Goal: Task Accomplishment & Management: Manage account settings

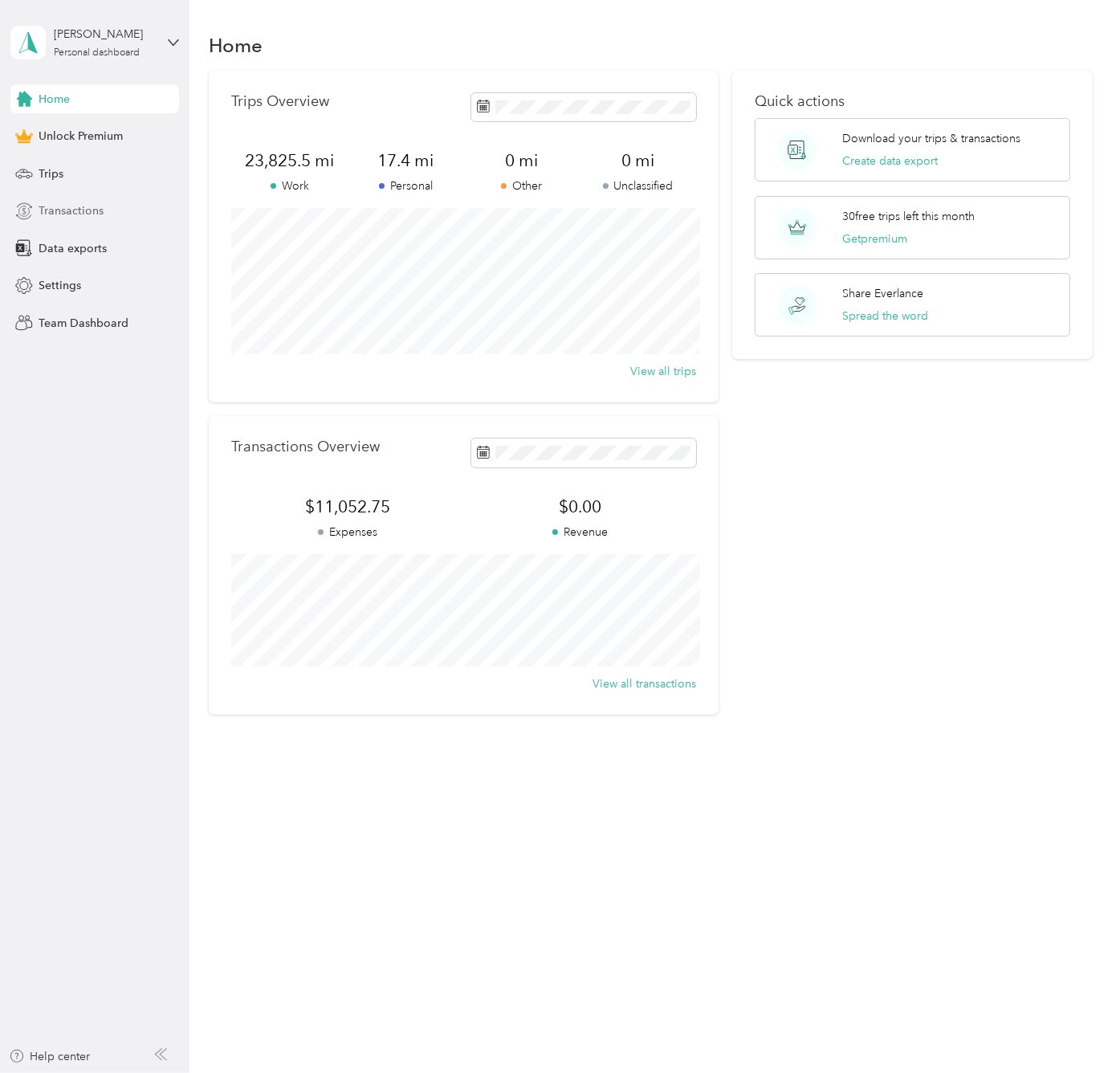
click at [92, 201] on div "Transactions" at bounding box center [95, 211] width 169 height 29
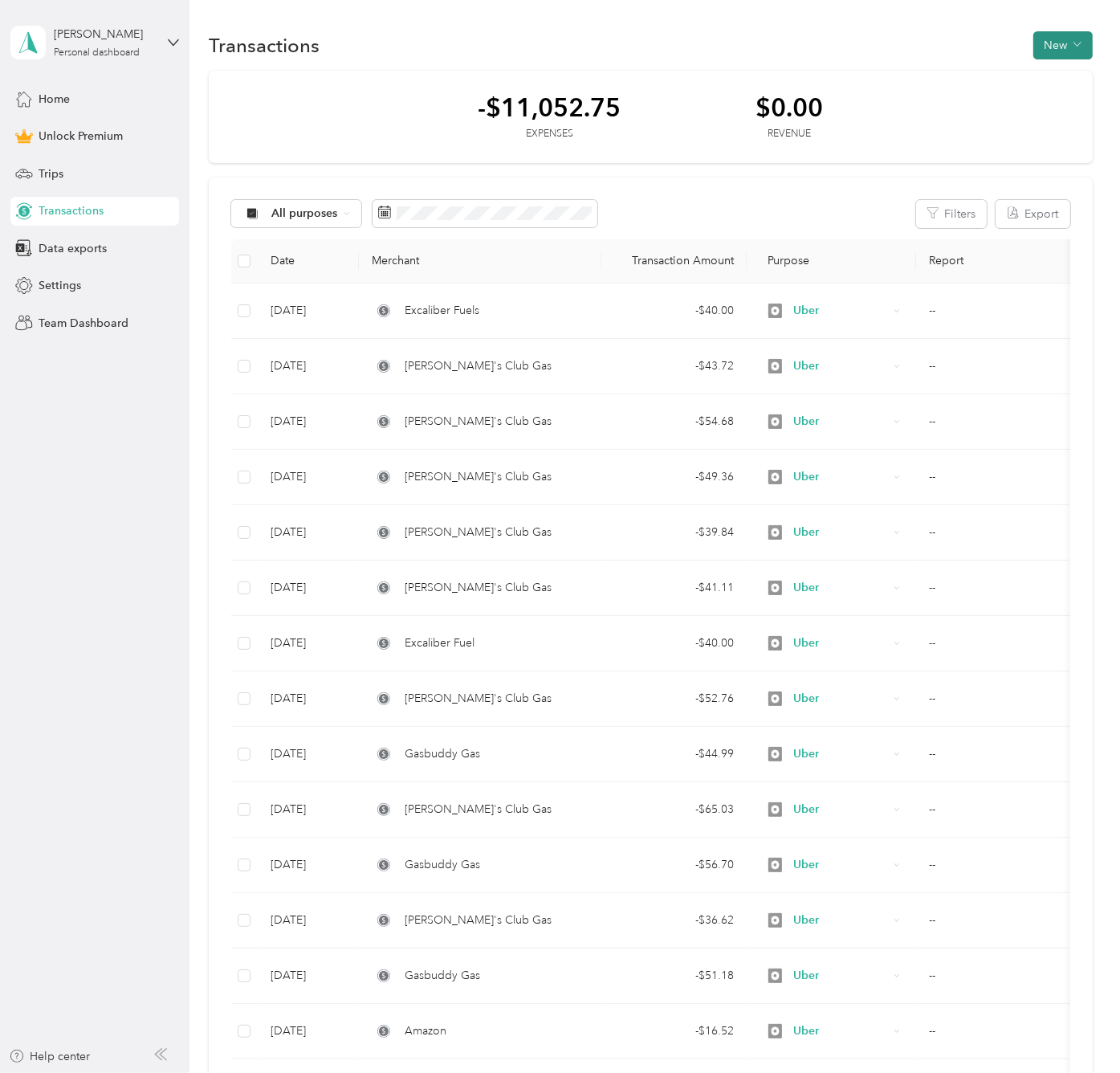
click at [1067, 47] on button "New" at bounding box center [1063, 45] width 59 height 28
click at [1061, 69] on span "Expense" at bounding box center [1055, 75] width 43 height 17
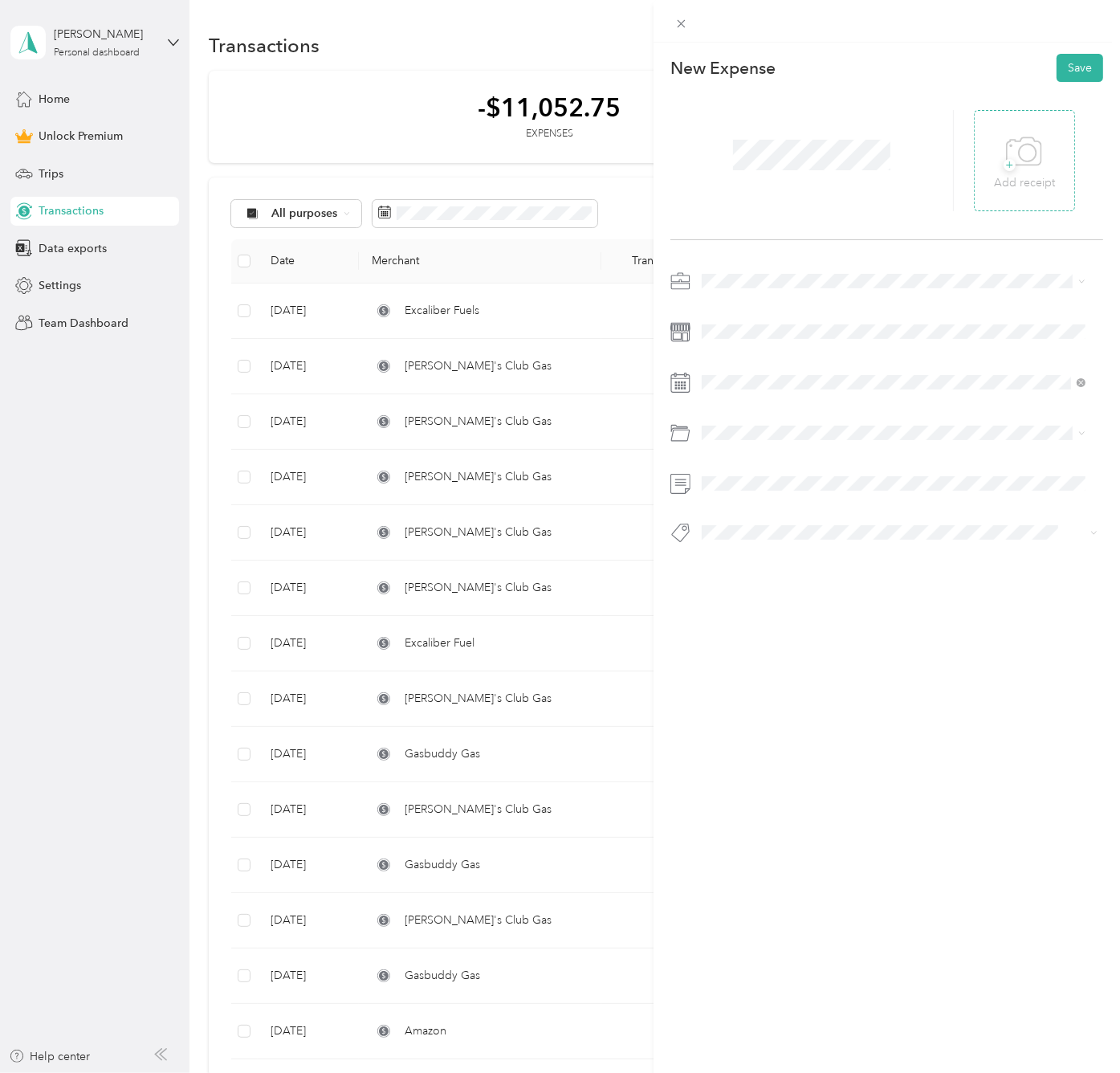
click at [979, 185] on div "+ Add receipt" at bounding box center [1024, 160] width 101 height 101
click at [1015, 167] on icon at bounding box center [1024, 152] width 36 height 44
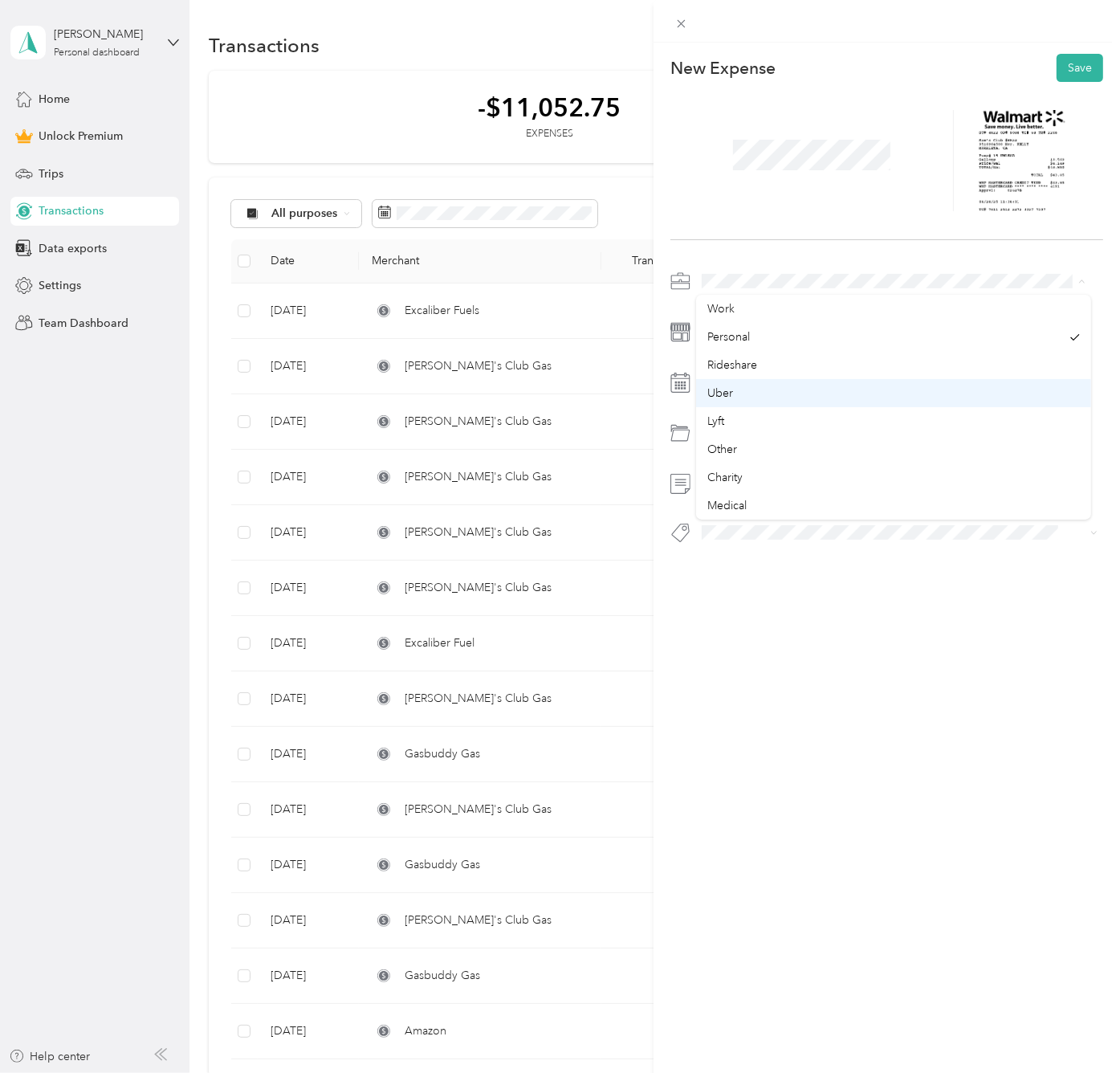
click at [732, 399] on div "Uber" at bounding box center [894, 393] width 372 height 17
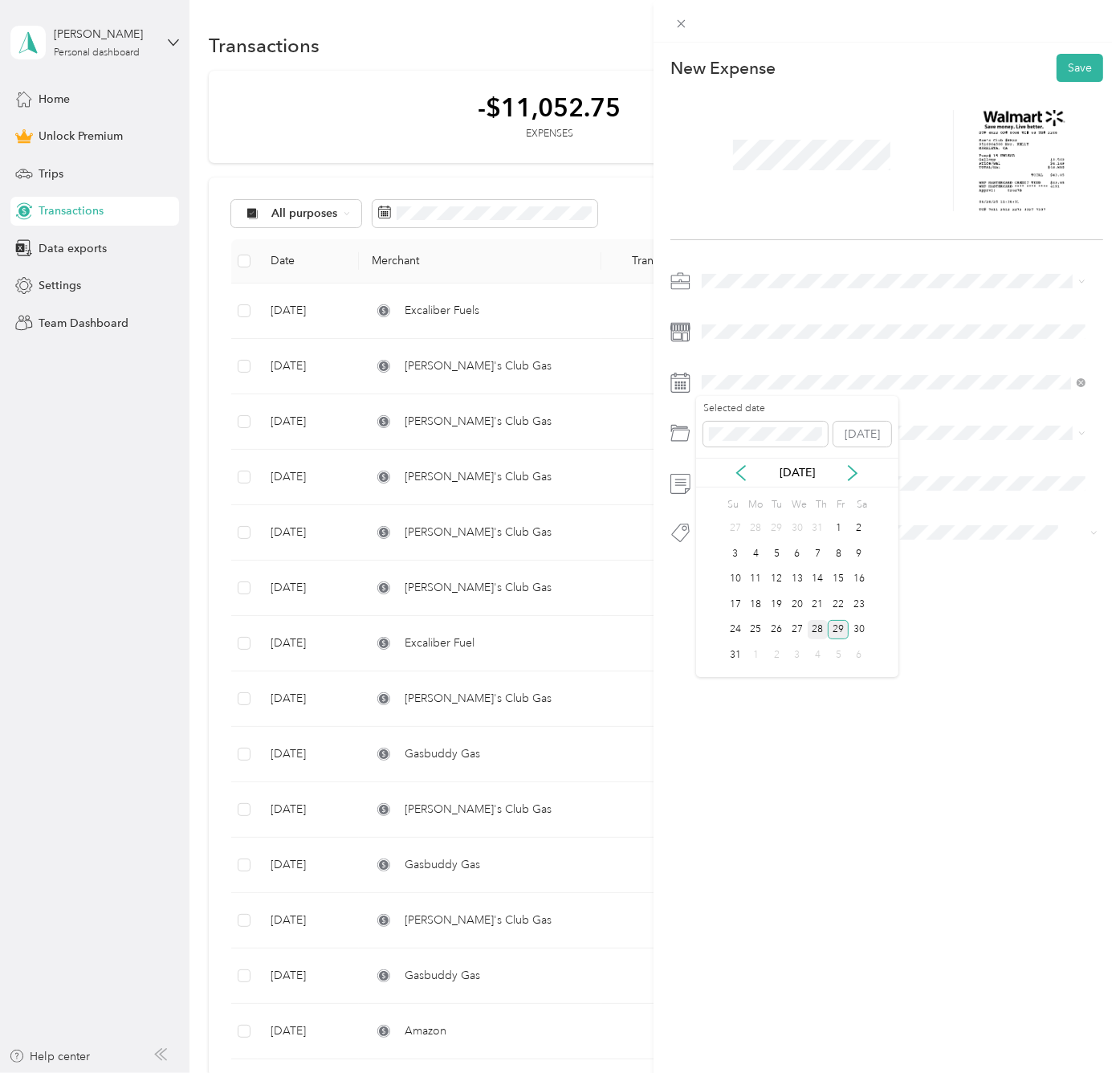
click at [826, 624] on div "28" at bounding box center [818, 630] width 21 height 20
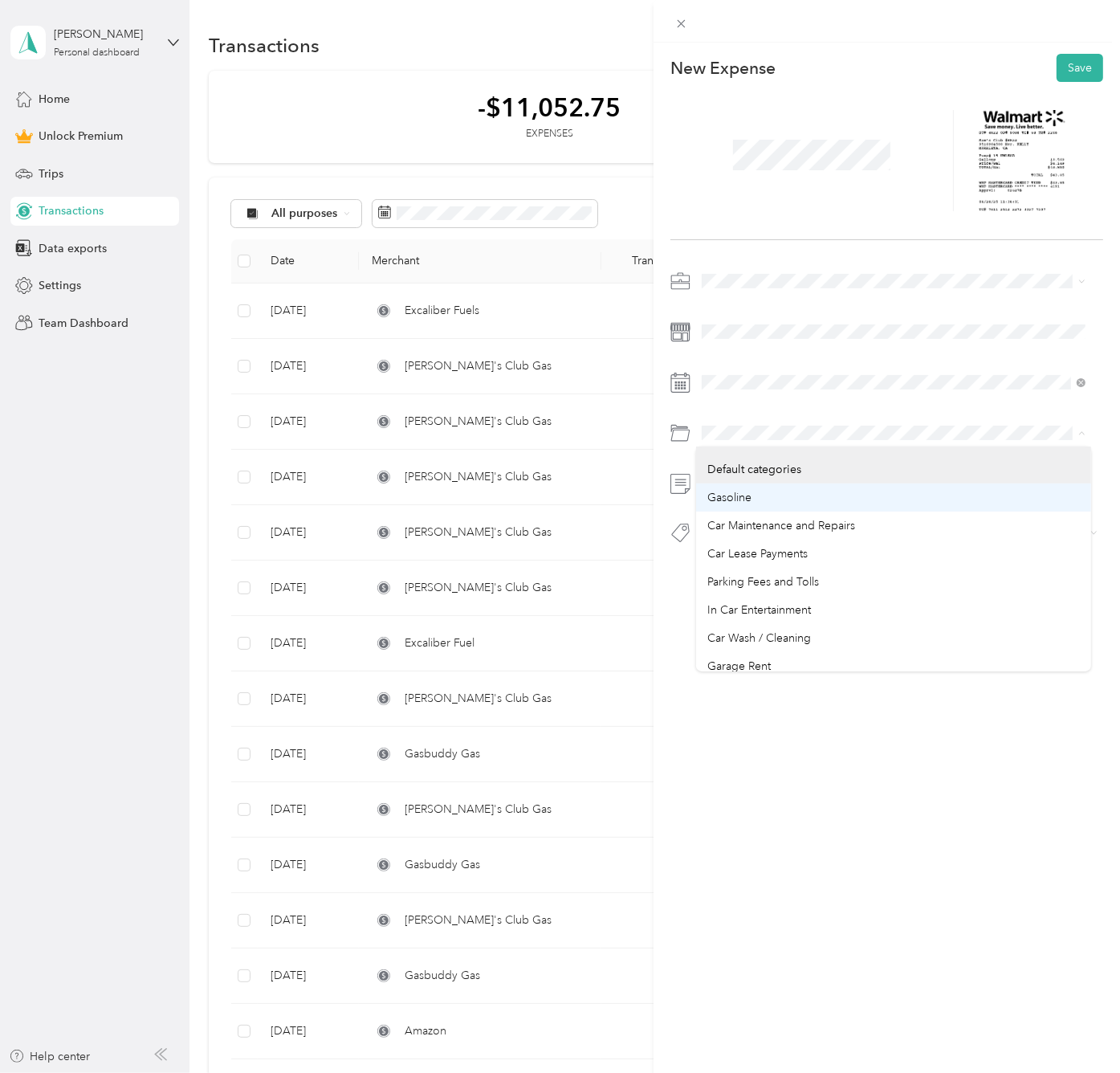
click at [752, 504] on div "Gasoline" at bounding box center [894, 498] width 372 height 17
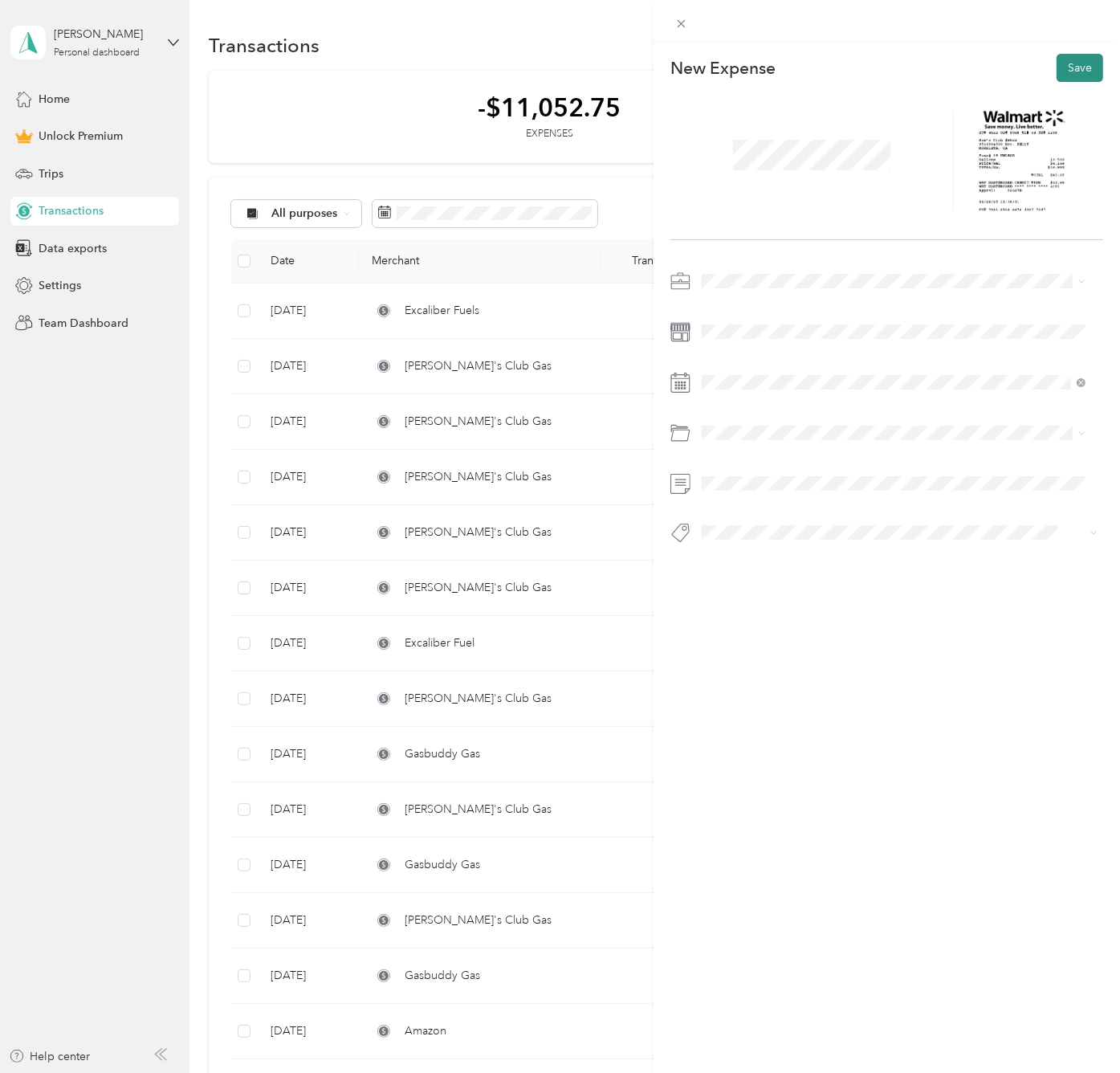
click at [1064, 64] on button "Save" at bounding box center [1080, 67] width 47 height 28
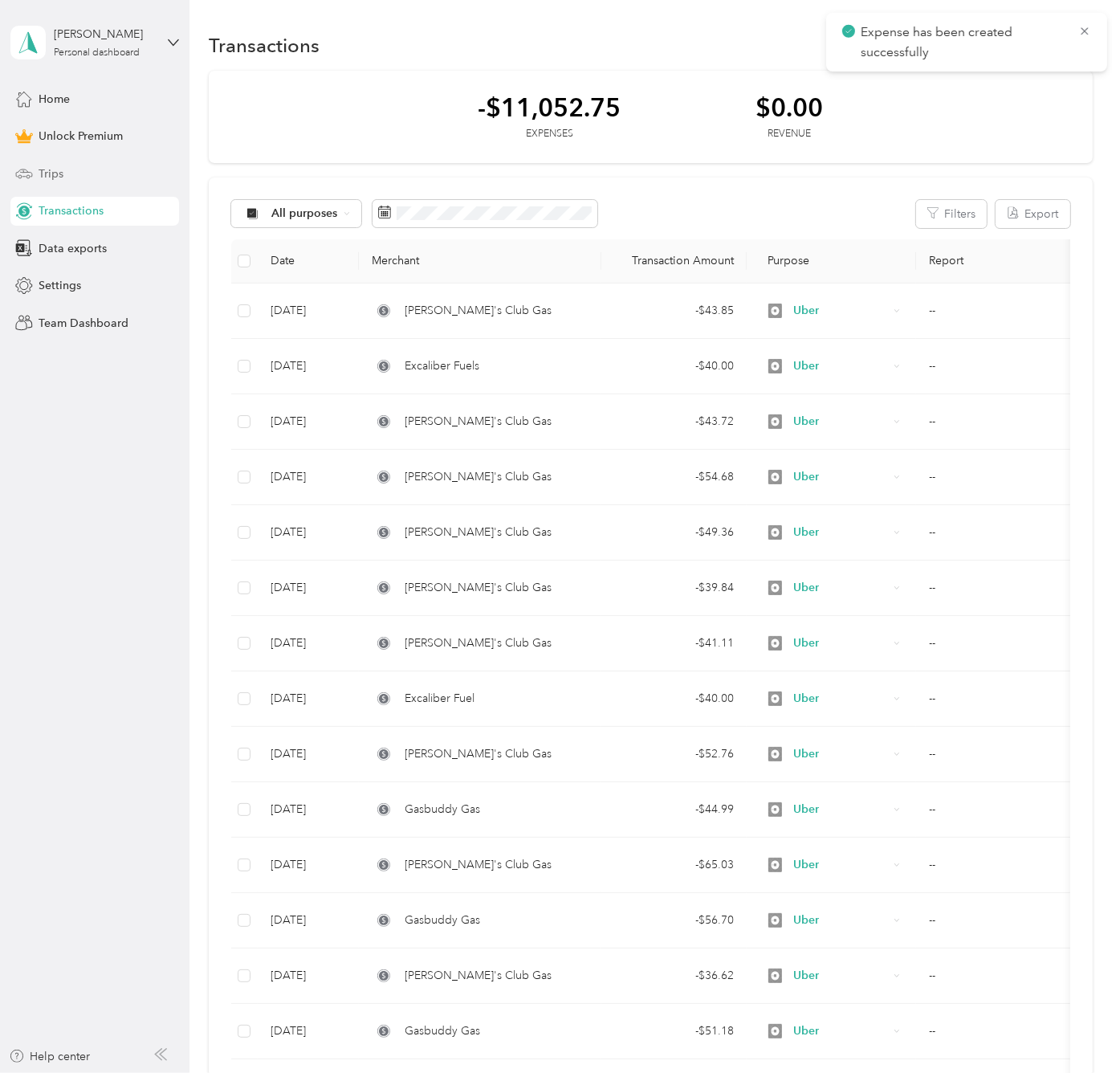
click at [88, 178] on div "Trips" at bounding box center [95, 173] width 169 height 29
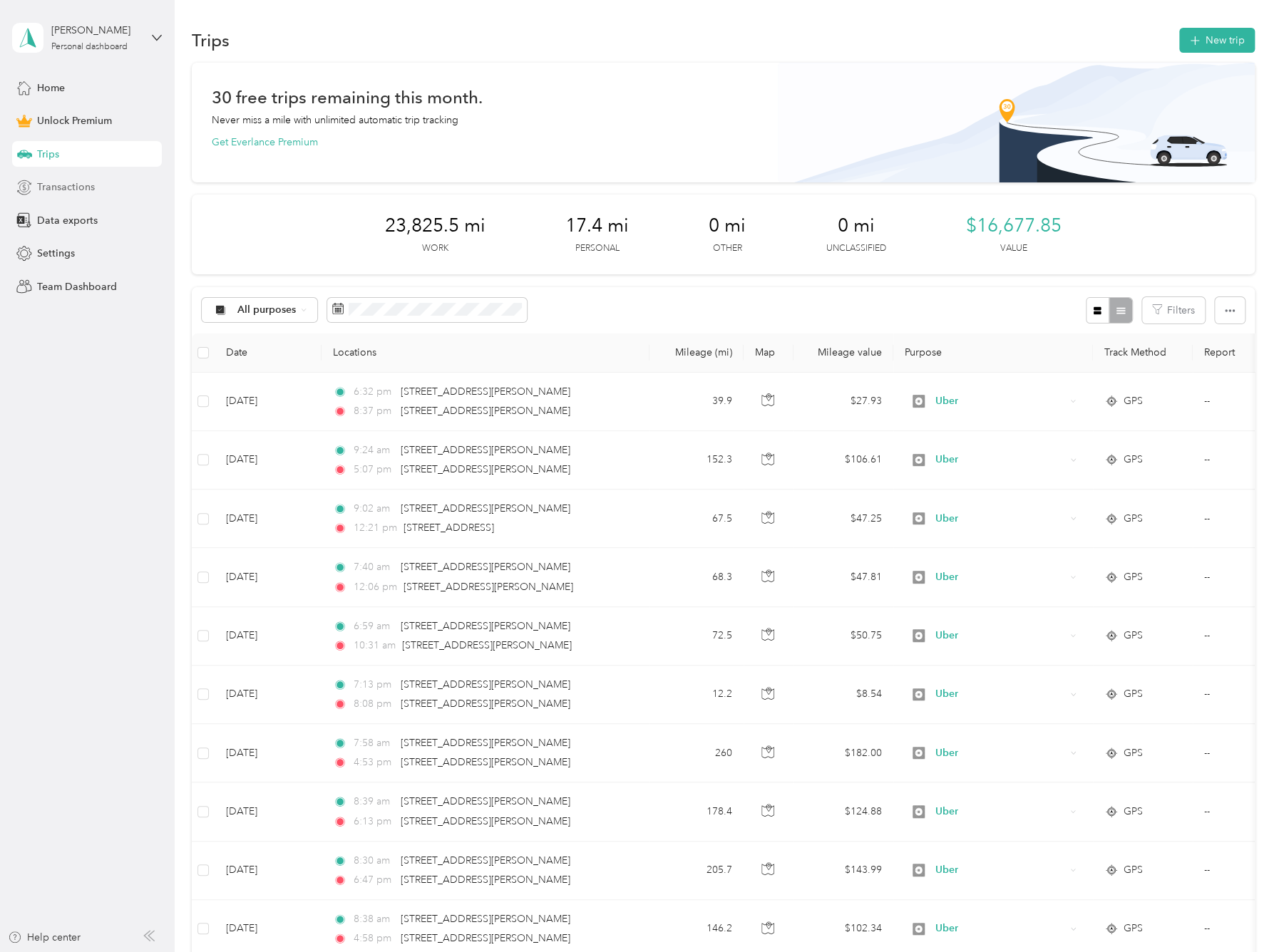
click at [87, 188] on span "Transactions" at bounding box center [65, 187] width 57 height 15
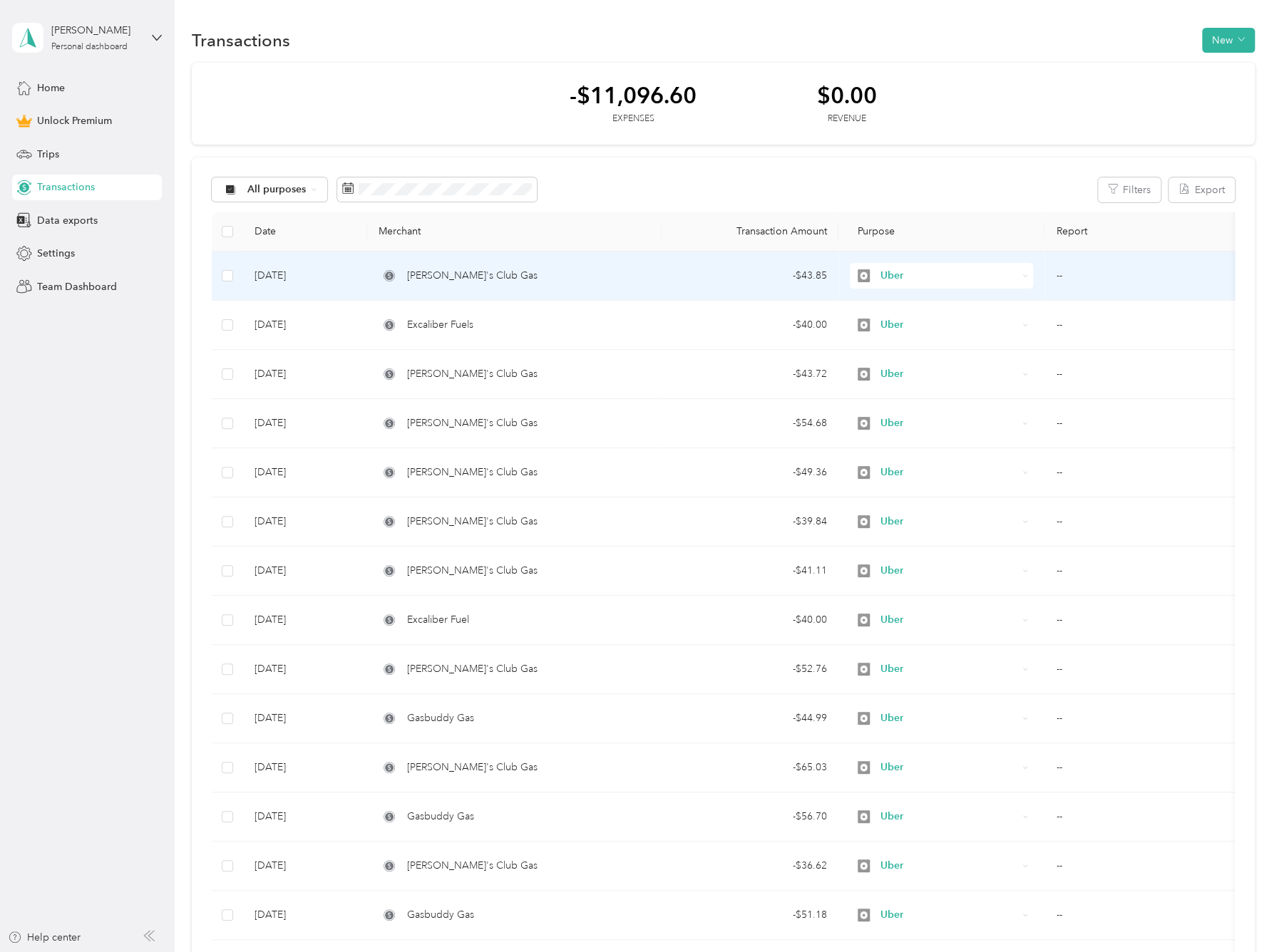
click at [612, 266] on td "[PERSON_NAME]'s Club Gas" at bounding box center [514, 276] width 295 height 49
